Goal: Information Seeking & Learning: Find specific fact

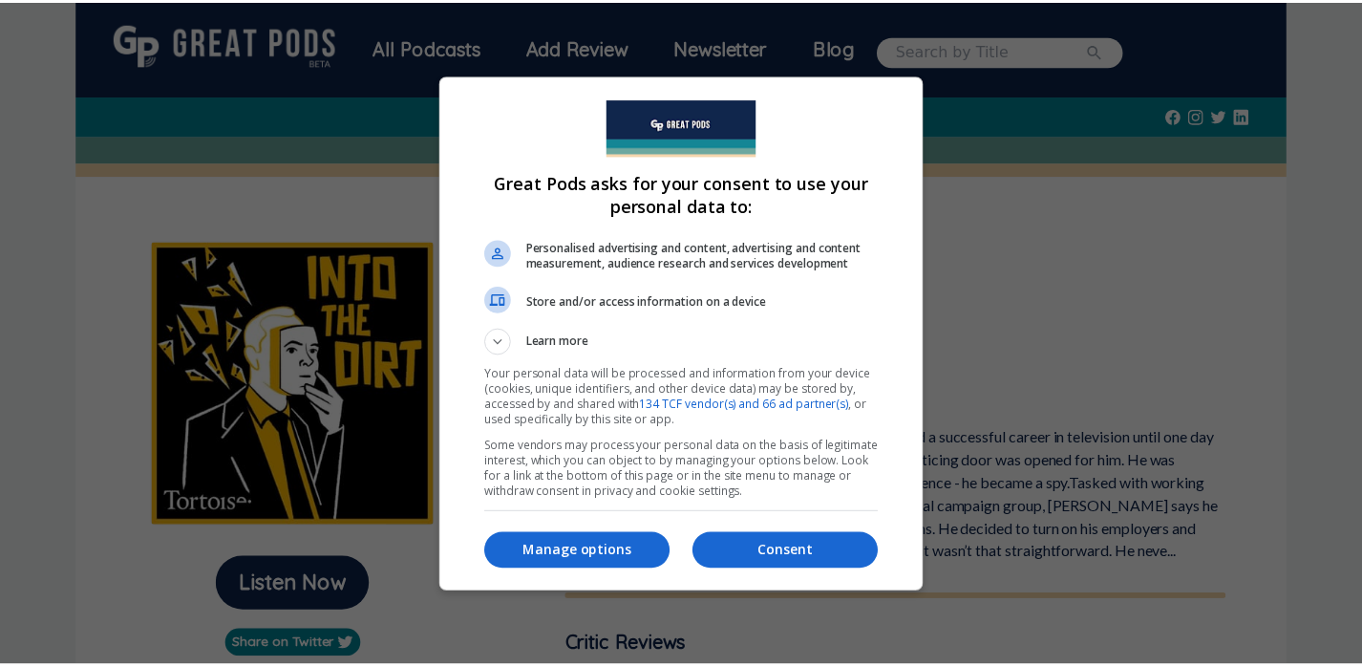
scroll to position [756, 0]
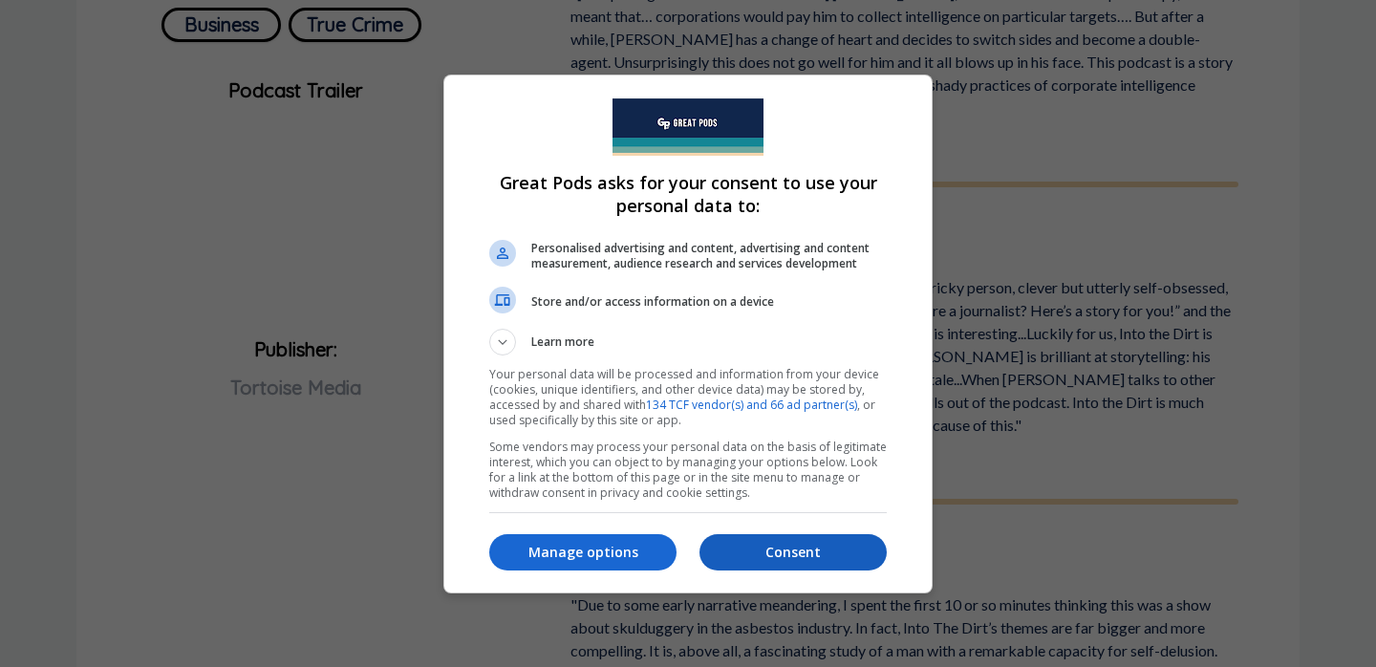
click at [836, 548] on p "Consent" at bounding box center [792, 552] width 187 height 19
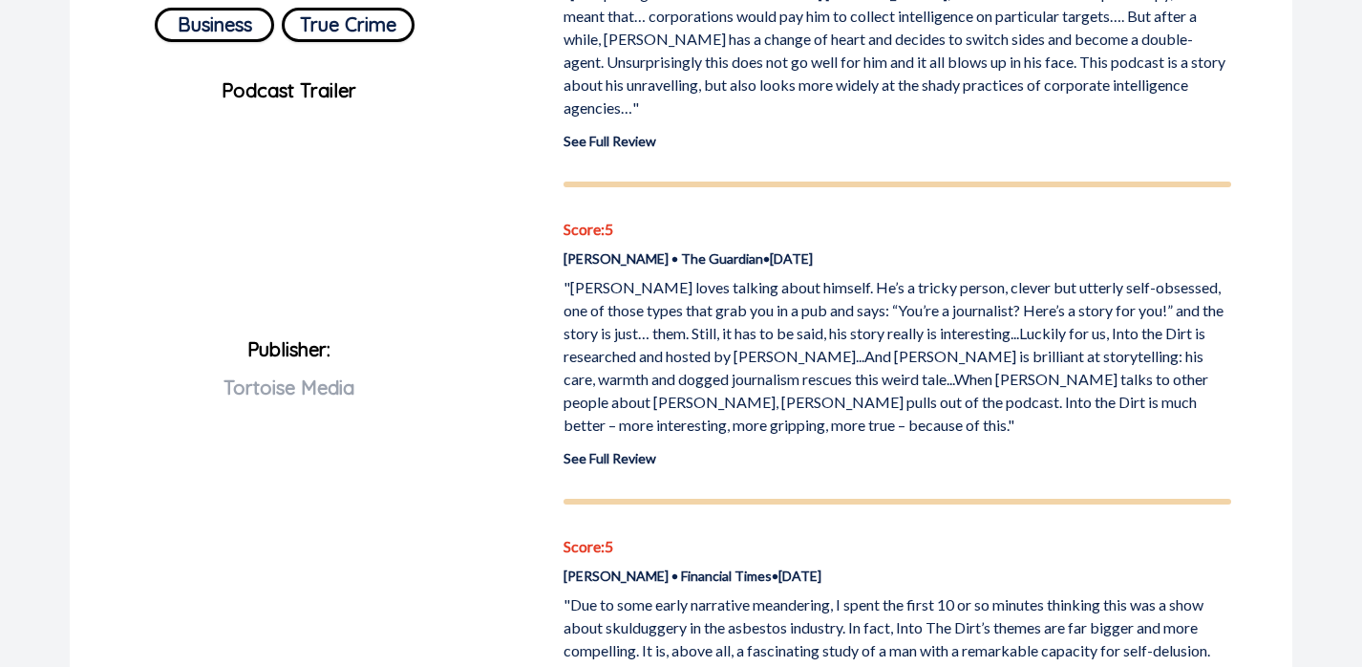
scroll to position [0, 0]
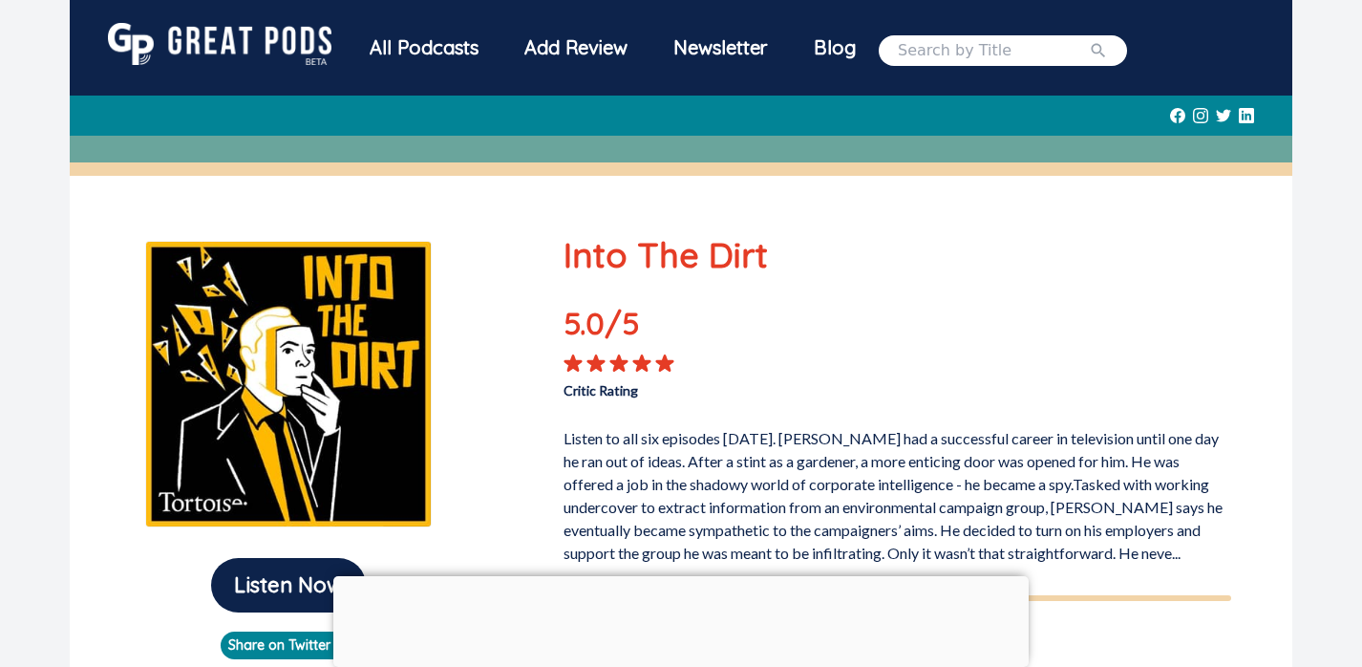
click at [988, 50] on input "search" at bounding box center [993, 50] width 191 height 23
type input "the disruptors"
click at [1108, 50] on button "submit" at bounding box center [1098, 50] width 19 height 23
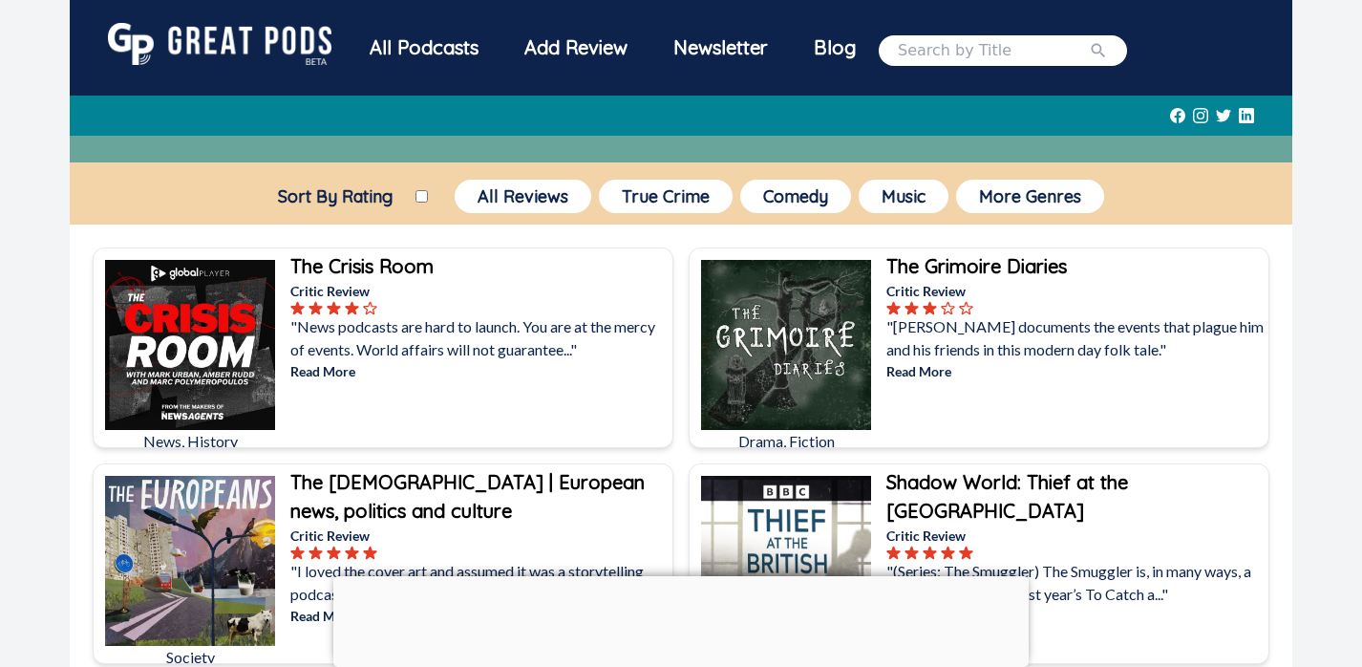
click at [1106, 48] on icon "submit" at bounding box center [1099, 50] width 14 height 14
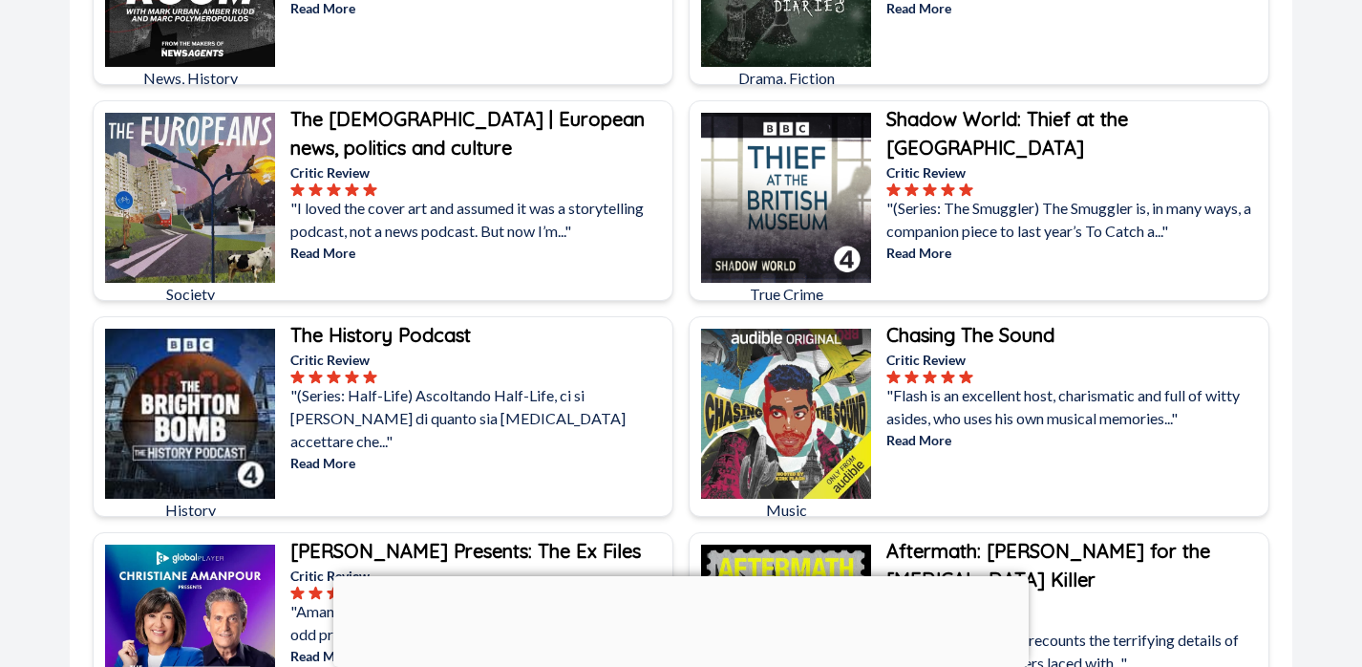
scroll to position [475, 0]
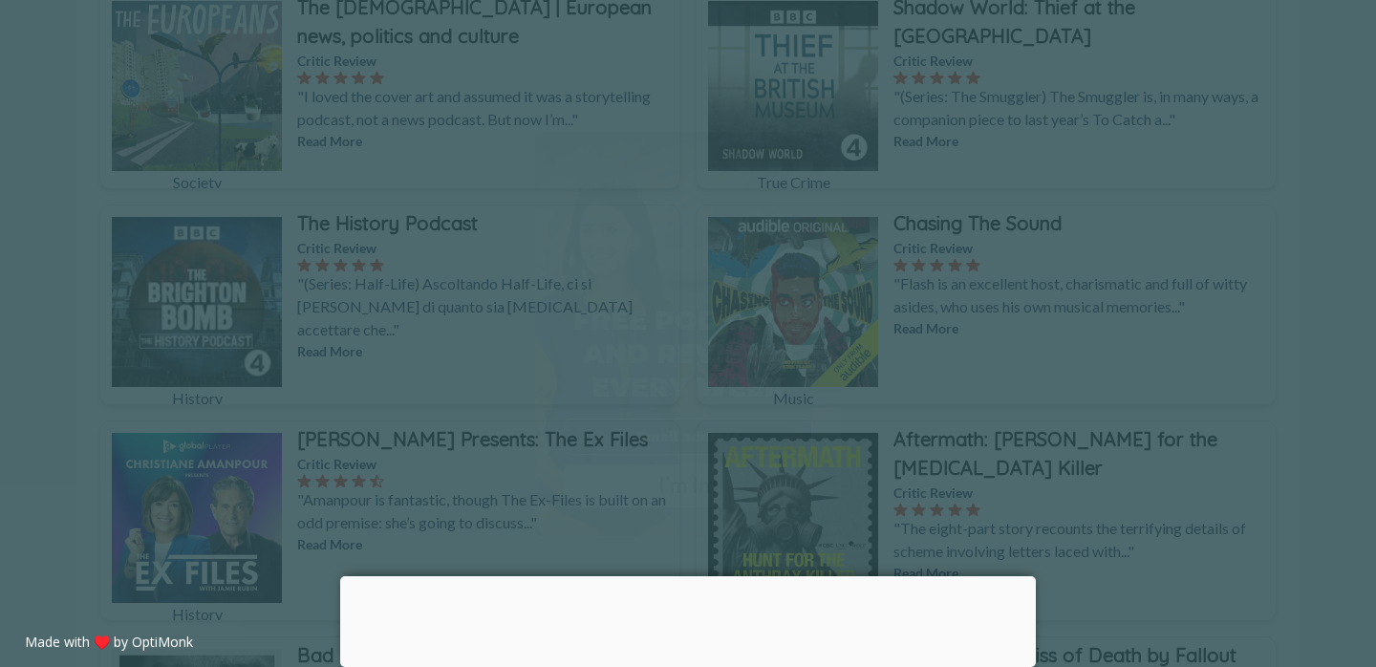
click at [809, 148] on div "X" at bounding box center [820, 152] width 29 height 29
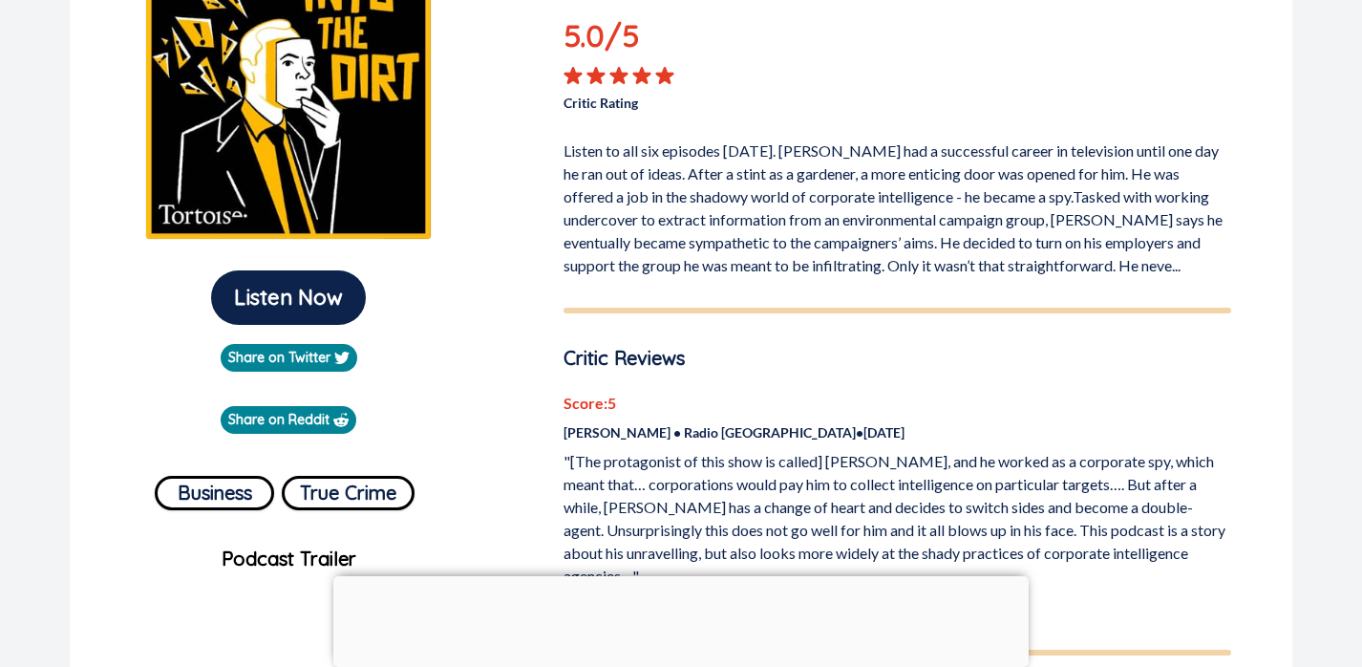
scroll to position [463, 0]
